Goal: Obtain resource: Obtain resource

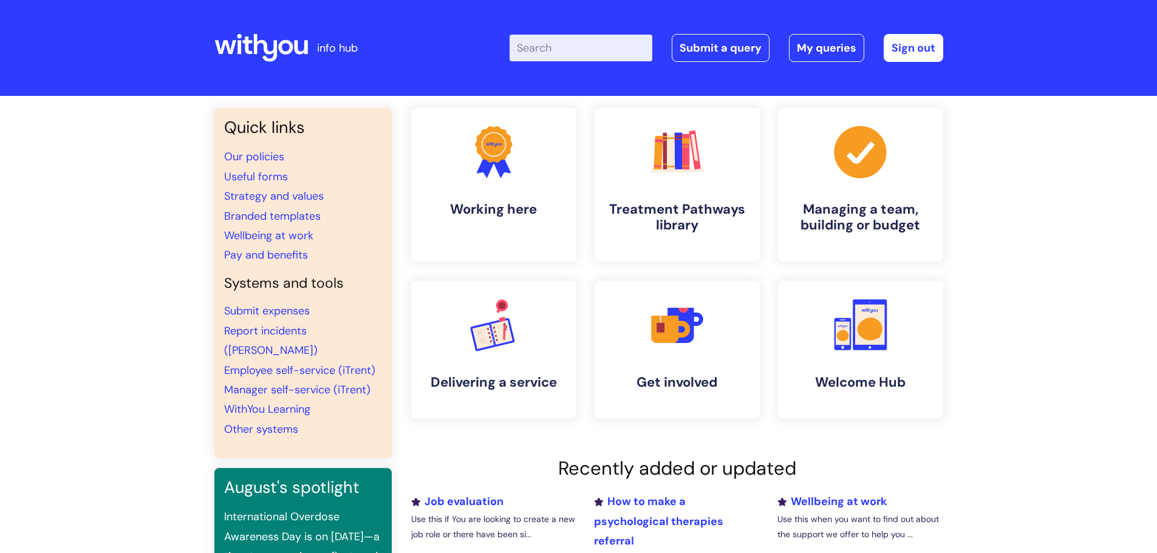
click at [567, 51] on input "Enter your search term here..." at bounding box center [580, 48] width 143 height 27
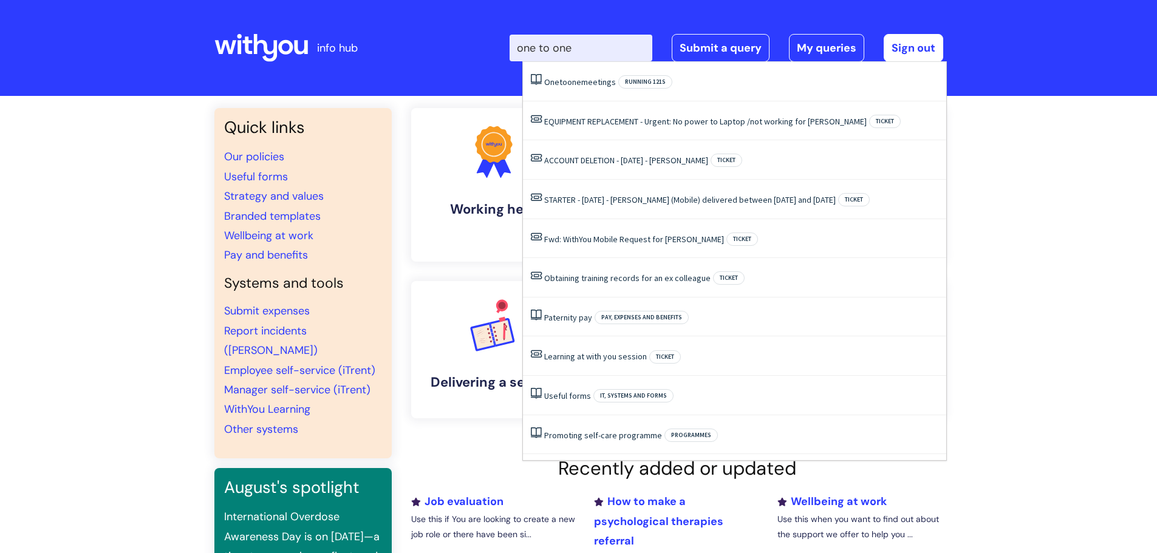
type input "one to one"
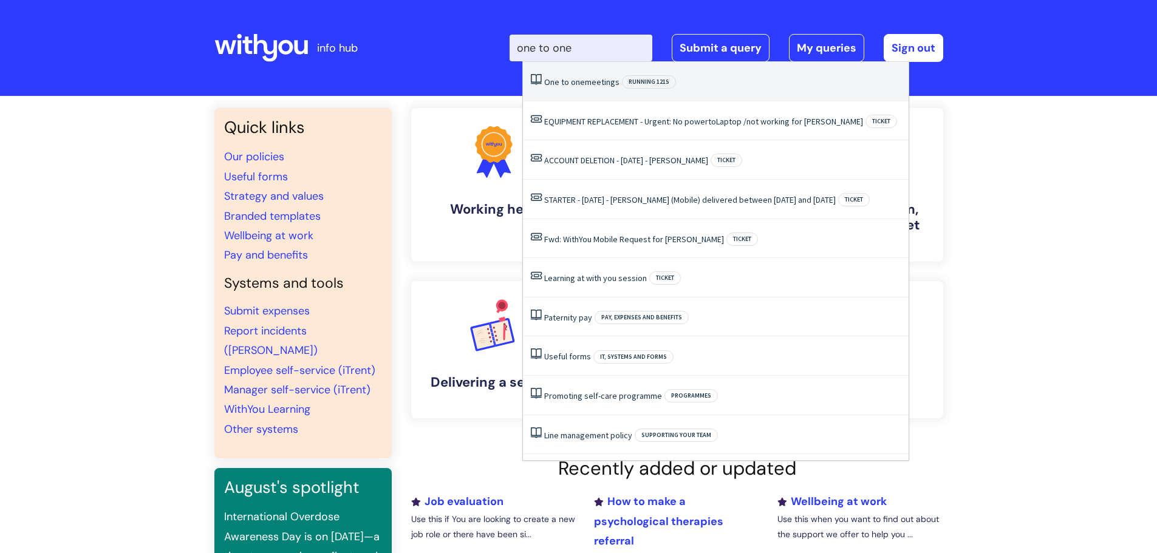
click at [581, 80] on span "one" at bounding box center [578, 82] width 14 height 11
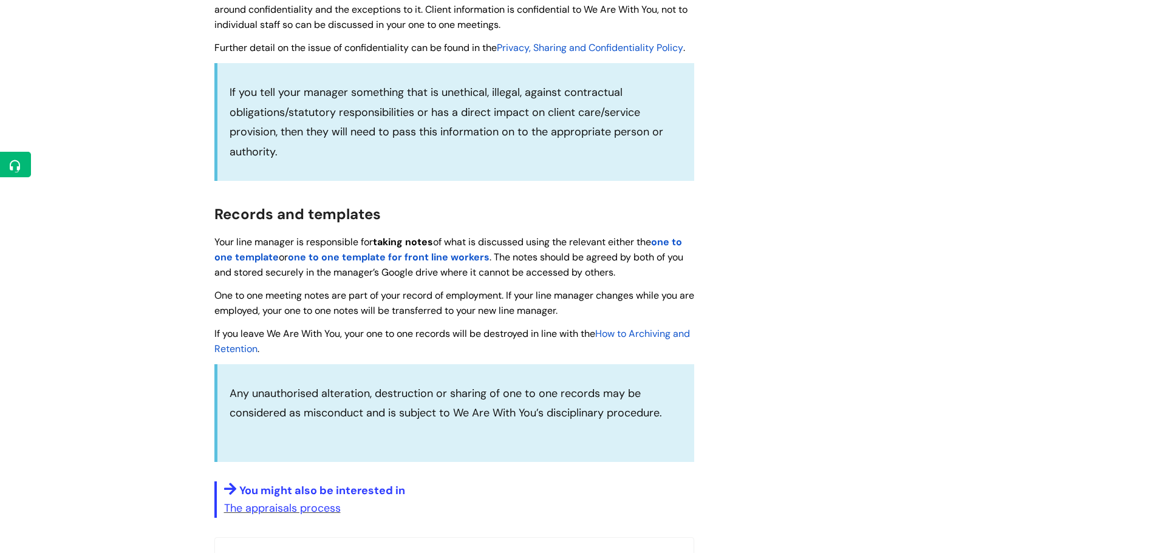
scroll to position [1093, 0]
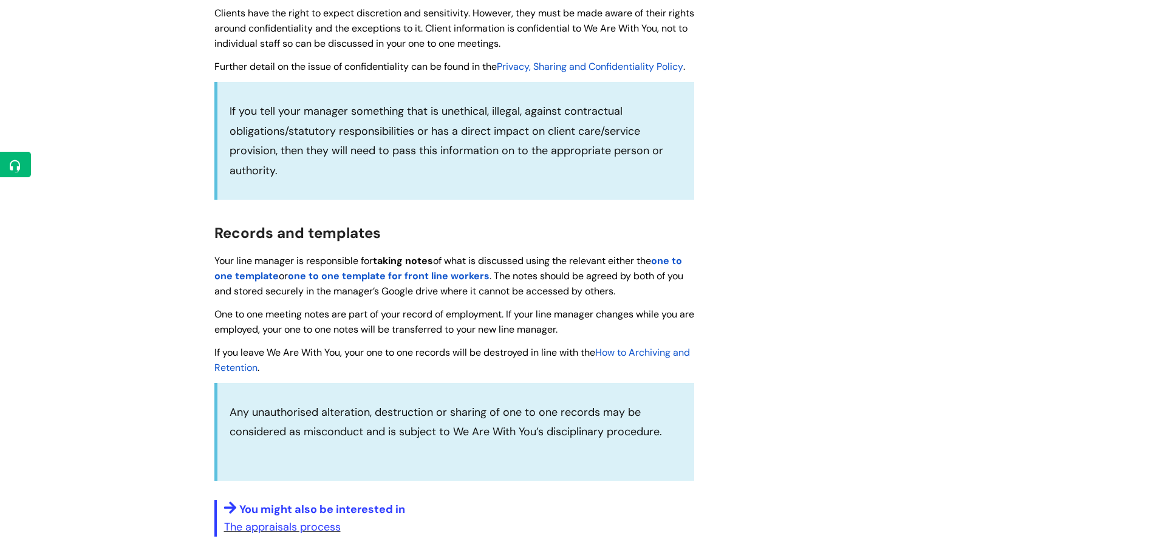
click at [249, 274] on strong "one to one template" at bounding box center [448, 268] width 468 height 28
